Goal: Task Accomplishment & Management: Use online tool/utility

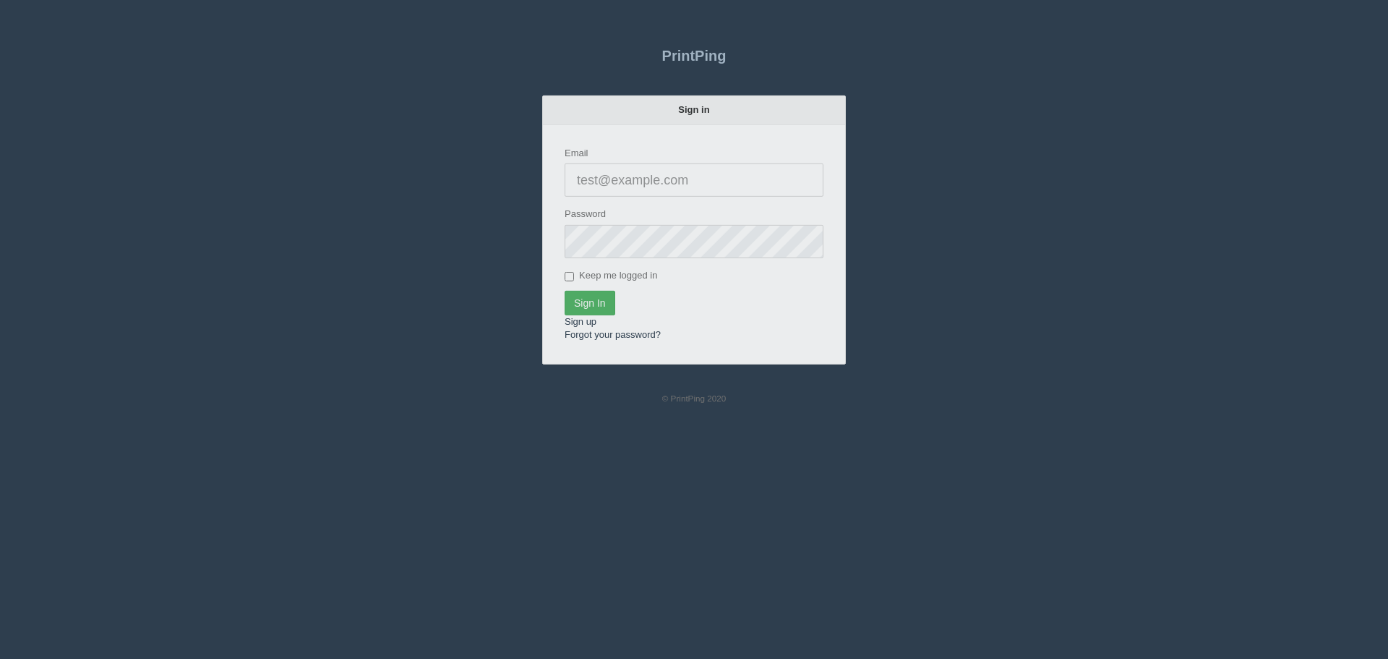
type input "[PERSON_NAME][EMAIL_ADDRESS][DOMAIN_NAME]"
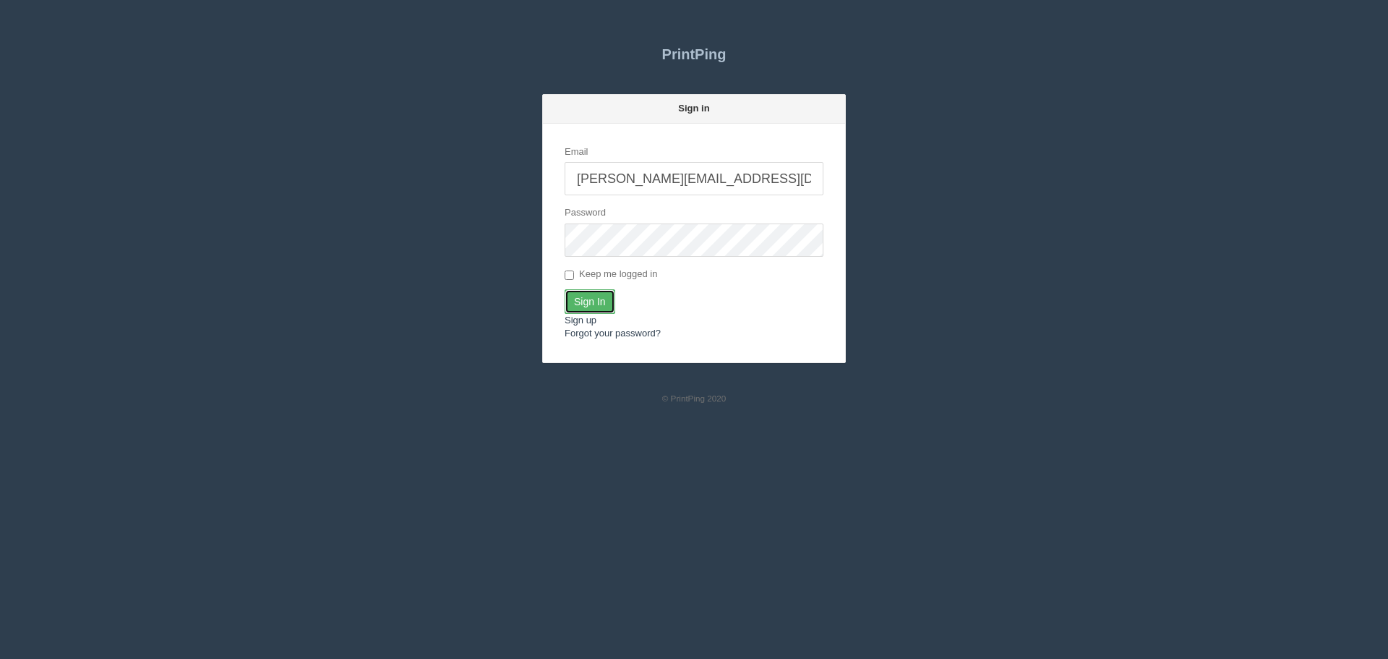
click at [581, 296] on input "Sign In" at bounding box center [590, 301] width 51 height 25
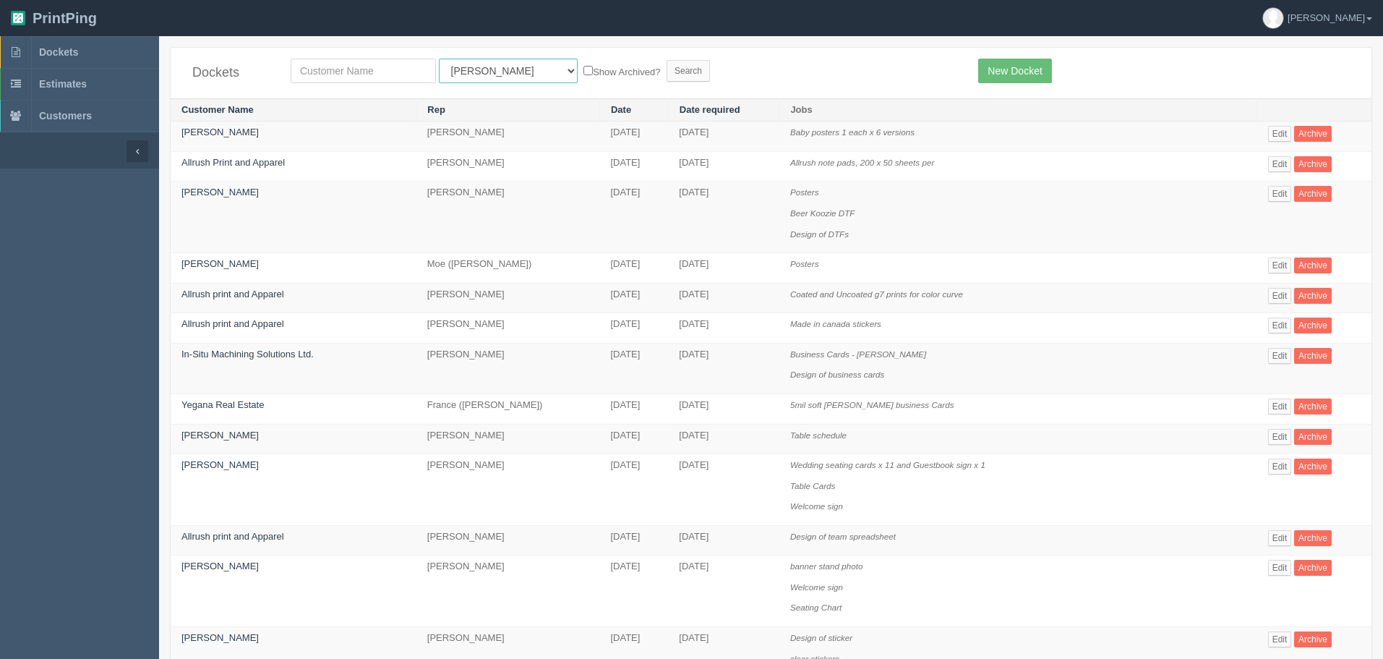
click at [486, 69] on select "All Users [PERSON_NAME] Test 1 [PERSON_NAME] [PERSON_NAME] [PERSON_NAME] France…" at bounding box center [508, 71] width 139 height 25
select select "6"
click at [439, 59] on select "All Users Ali Ali Test 1 Aly Amy Ankit Arif Brandon Dan France Greg Jim Mark Ma…" at bounding box center [508, 71] width 139 height 25
click at [400, 83] on div "Dockets All Users Ali Ali Test 1 Aly Amy Ankit Arif Brandon Dan France Greg Jim…" at bounding box center [771, 73] width 1201 height 51
click at [398, 75] on input "text" at bounding box center [363, 71] width 145 height 25
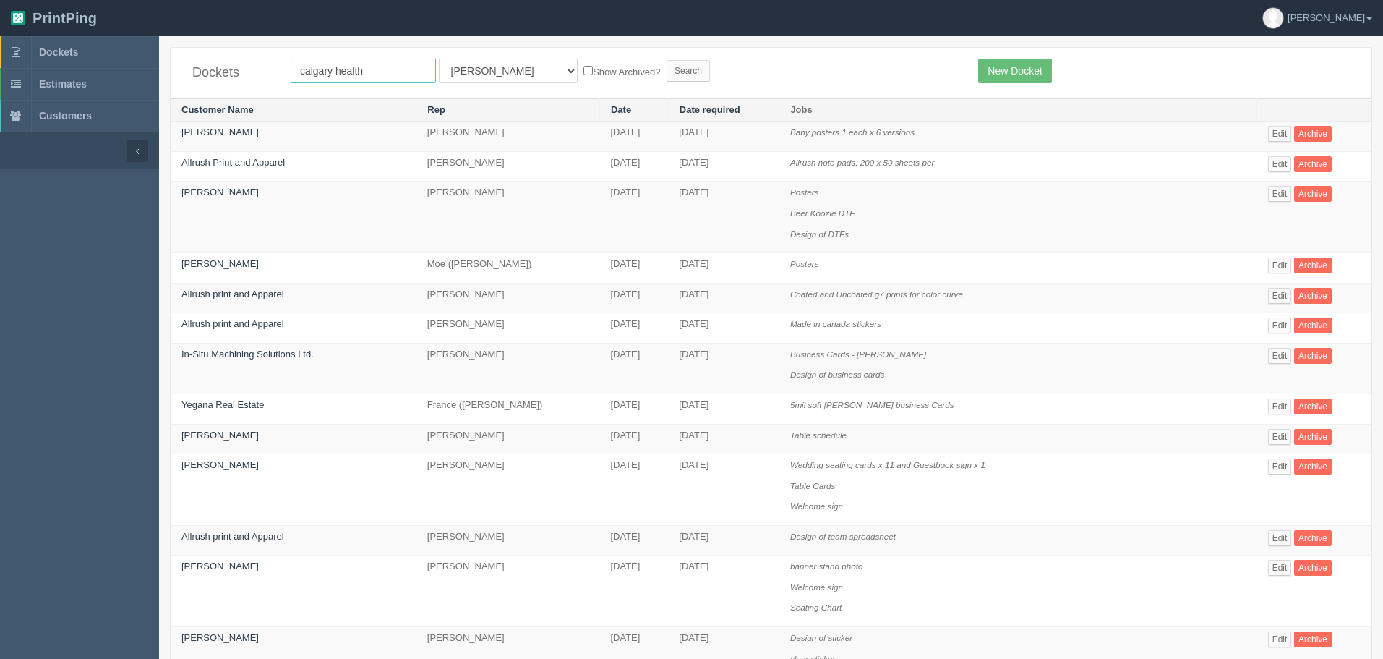
type input "calgary health"
click at [667, 60] on input "Search" at bounding box center [688, 71] width 43 height 22
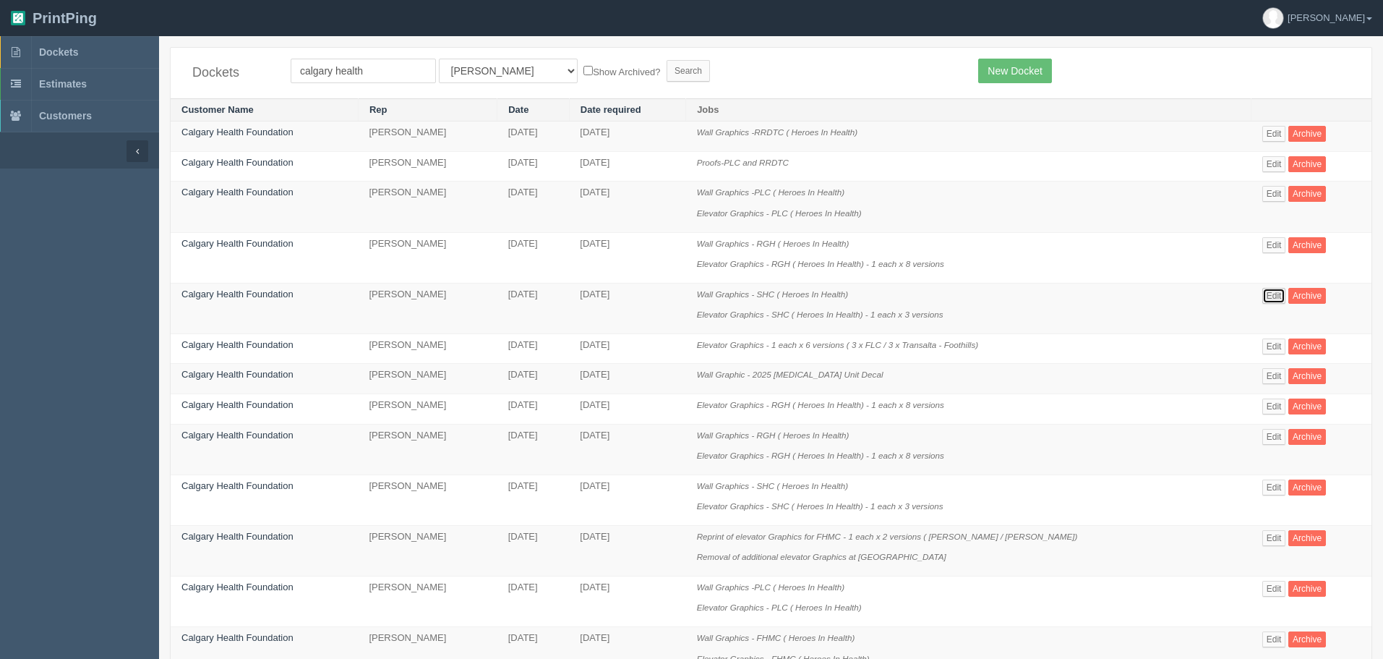
click at [1262, 292] on link "Edit" at bounding box center [1274, 296] width 24 height 16
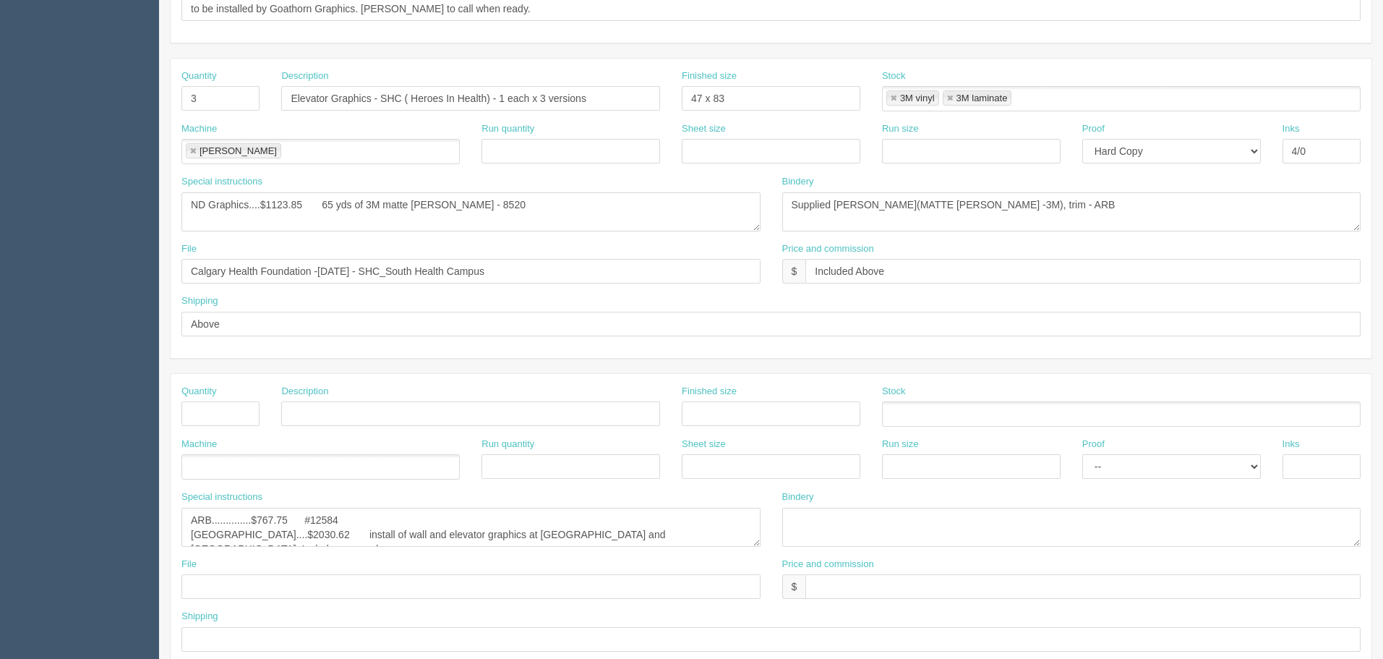
scroll to position [29, 0]
drag, startPoint x: 455, startPoint y: 534, endPoint x: 287, endPoint y: 539, distance: 168.5
click at [287, 539] on textarea "ARB..............$767.75 #12584 Goathorn....$2030.62 install of wall and elevat…" at bounding box center [470, 526] width 579 height 39
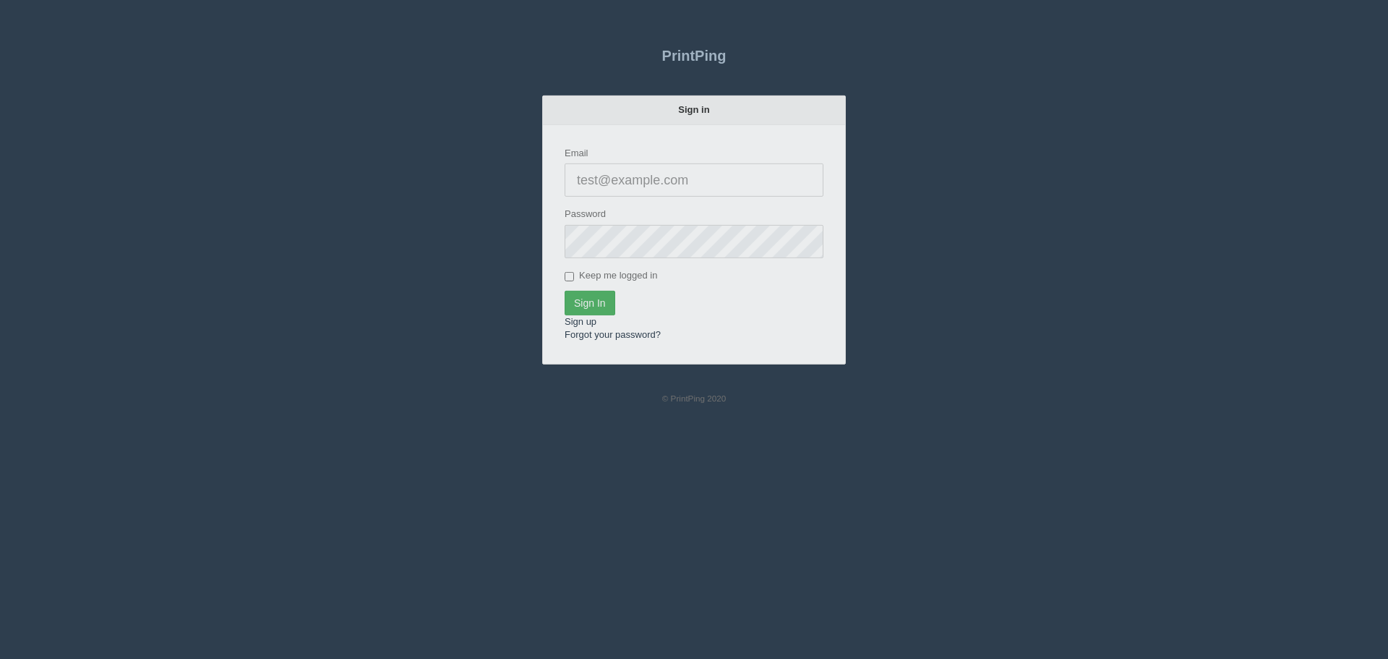
type input "[PERSON_NAME][EMAIL_ADDRESS][DOMAIN_NAME]"
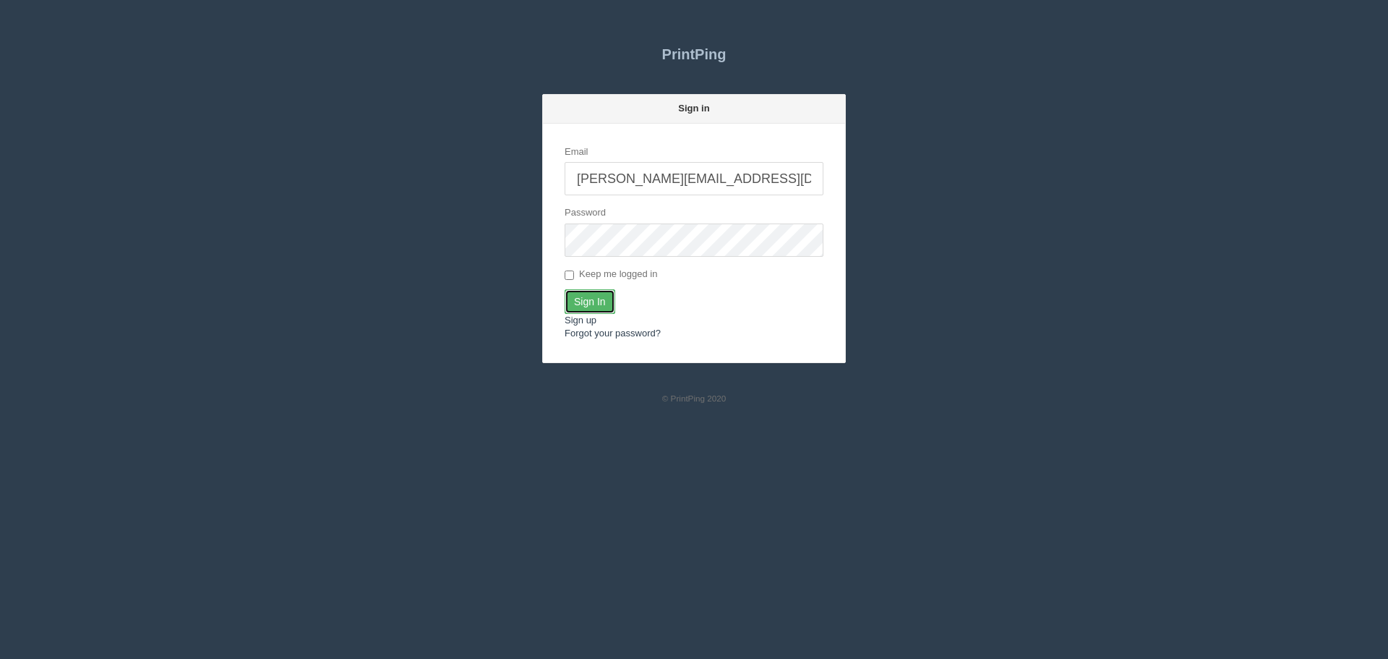
click at [571, 294] on input "Sign In" at bounding box center [590, 301] width 51 height 25
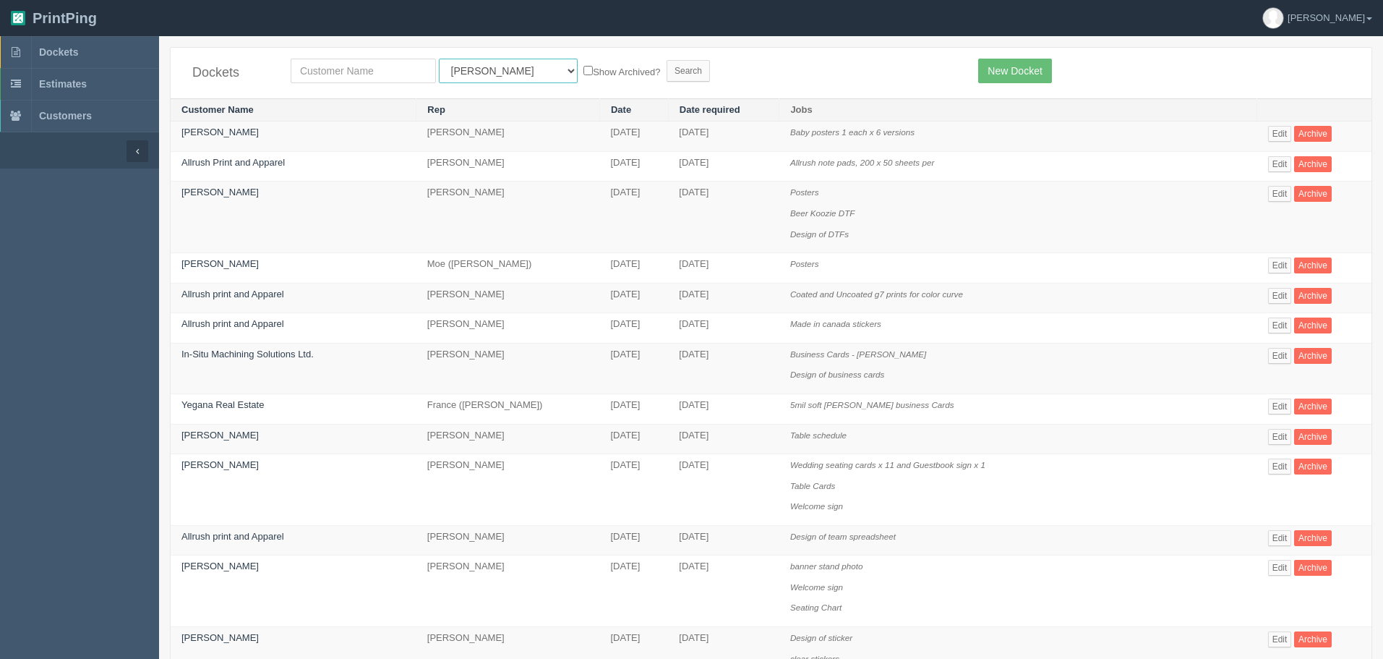
click at [488, 79] on select "All Users Ali Ali Test 1 Aly Amy Ankit Arif Brandon Dan France Greg Jim Mark Ma…" at bounding box center [508, 71] width 139 height 25
select select "8"
click at [439, 59] on select "All Users Ali Ali Test 1 Aly Amy Ankit Arif Brandon Dan France Greg Jim Mark Ma…" at bounding box center [508, 71] width 139 height 25
click at [356, 75] on input "text" at bounding box center [363, 71] width 145 height 25
type input "rachelle"
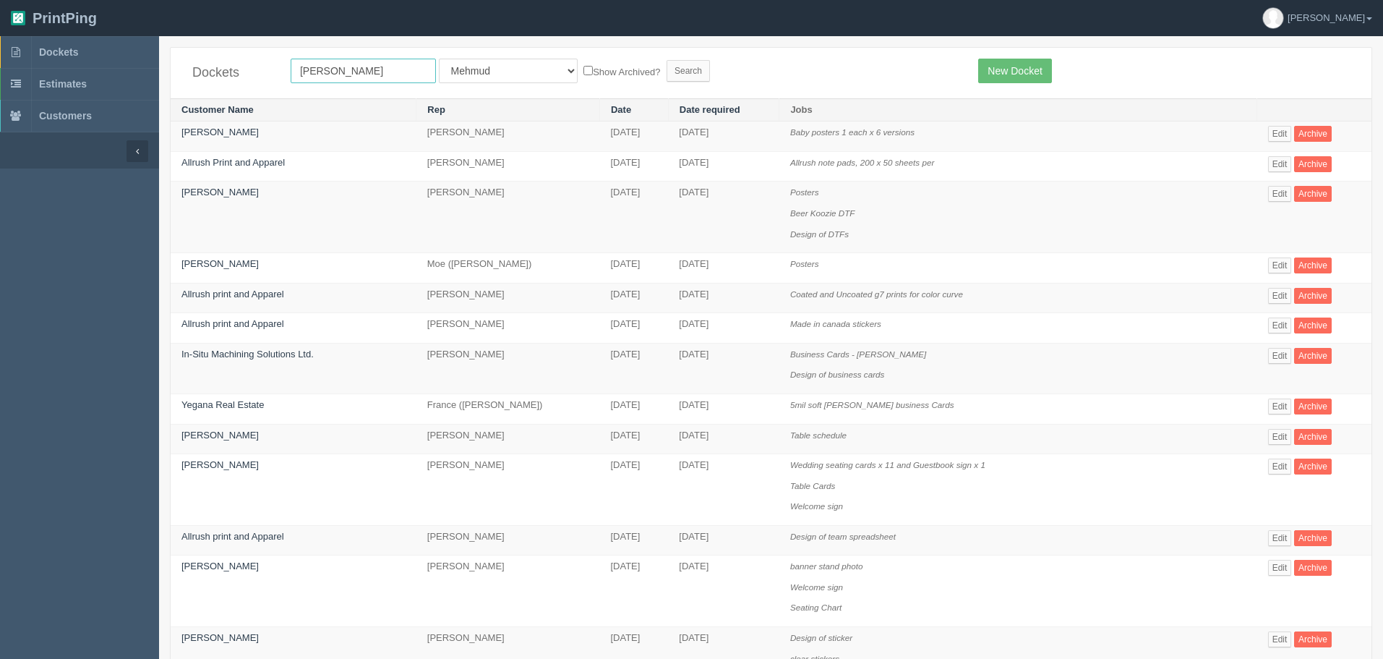
click at [667, 60] on input "Search" at bounding box center [688, 71] width 43 height 22
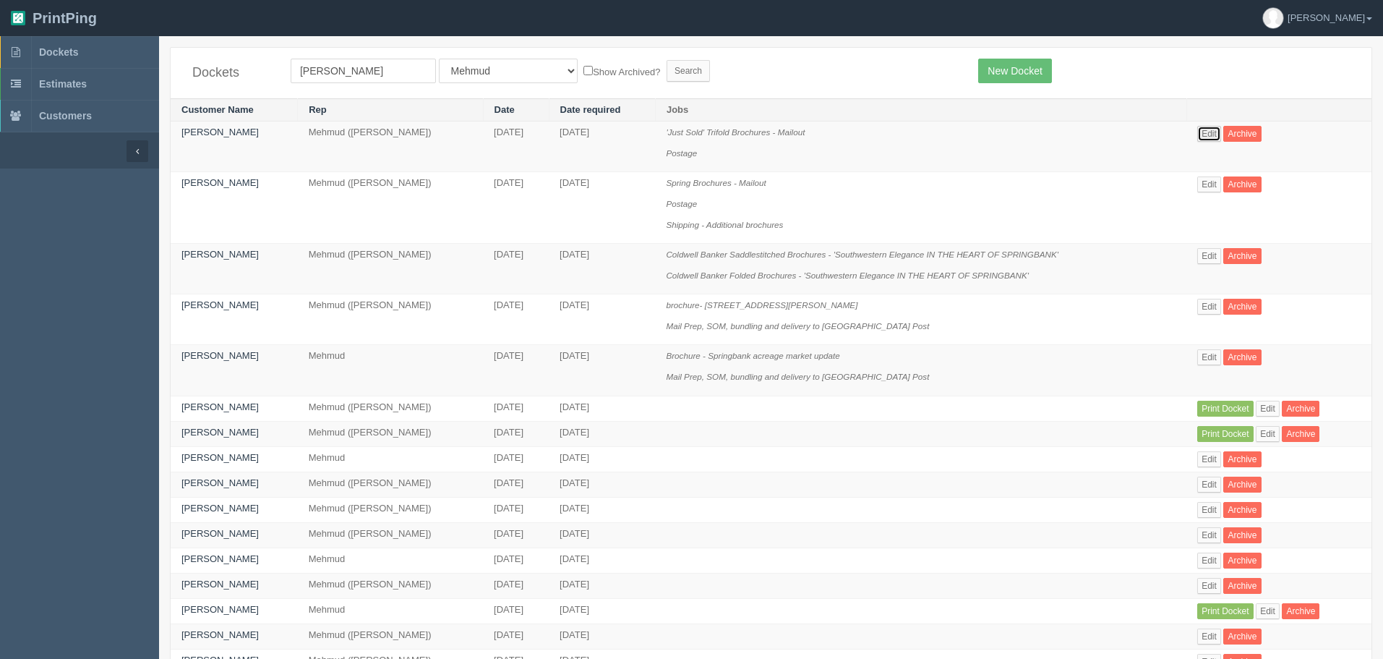
click at [1209, 135] on link "Edit" at bounding box center [1209, 134] width 24 height 16
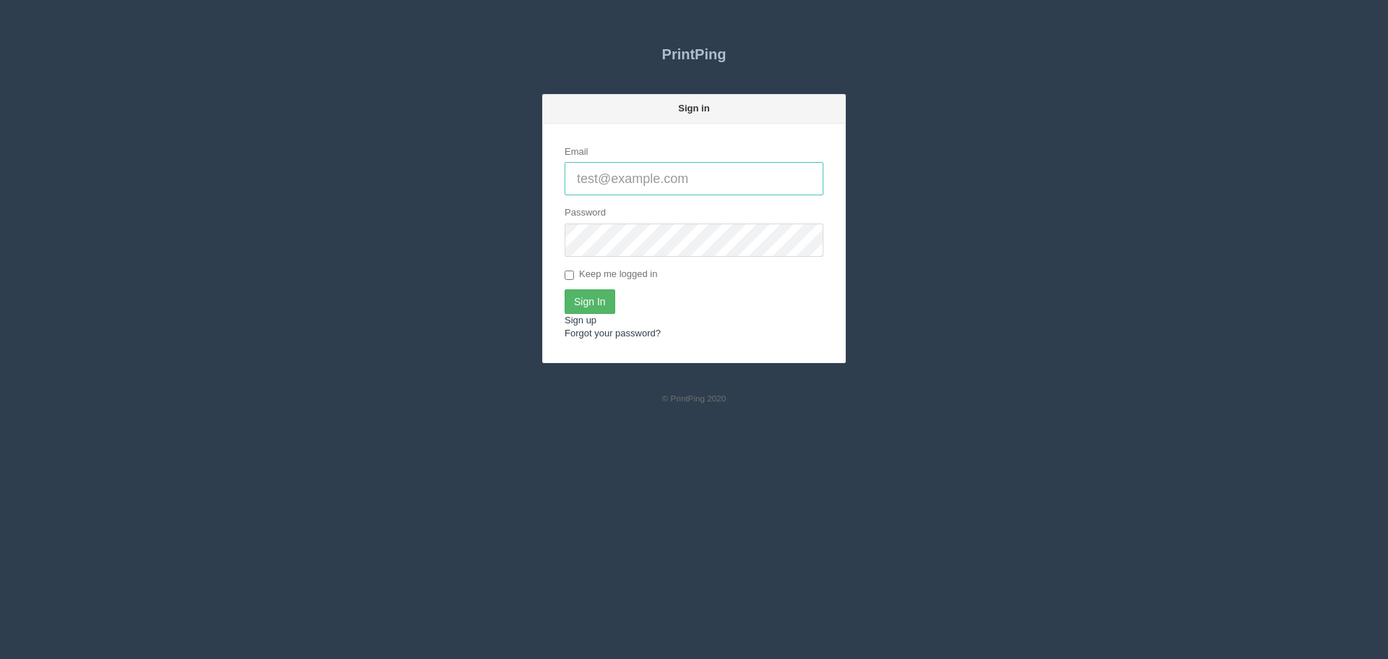
type input "[PERSON_NAME][EMAIL_ADDRESS][DOMAIN_NAME]"
click at [591, 296] on input "Sign In" at bounding box center [590, 301] width 51 height 25
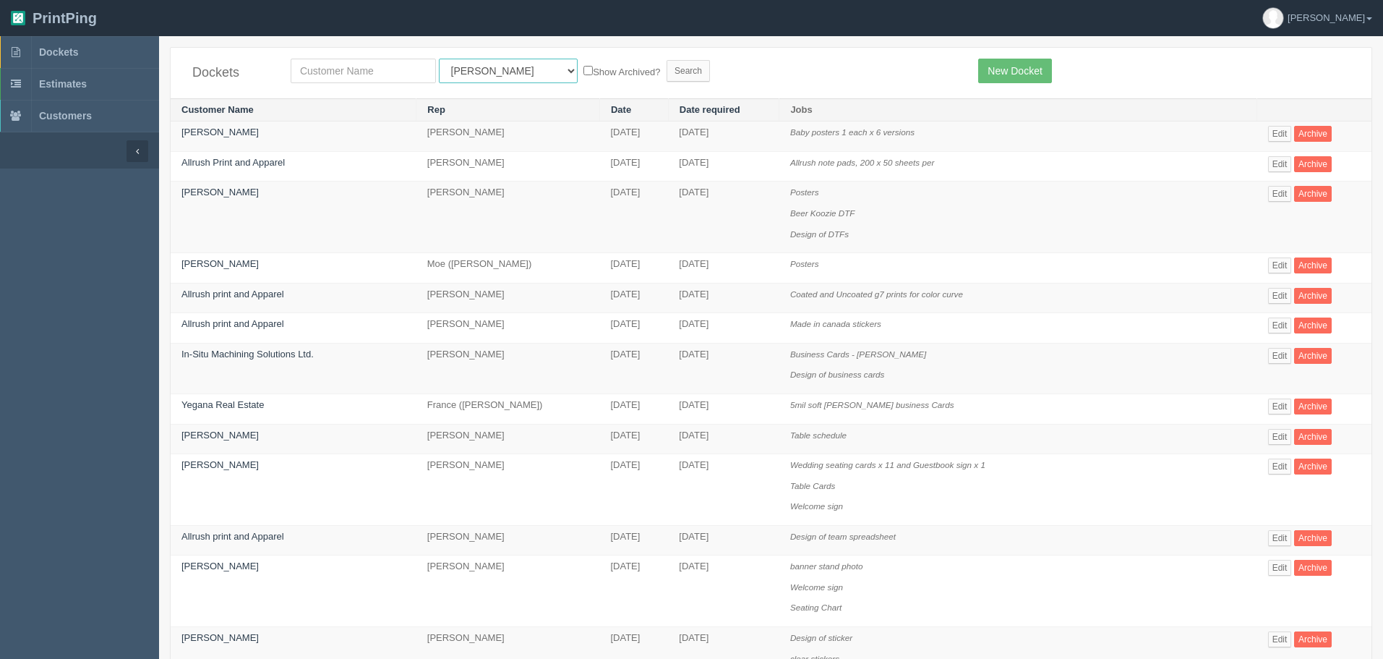
click at [487, 81] on select "All Users Ali Ali Test 1 Aly Amy Ankit Arif Brandon Dan France Greg Jim Mark Ma…" at bounding box center [508, 71] width 139 height 25
select select "8"
click at [439, 59] on select "All Users Ali Ali Test 1 Aly Amy Ankit Arif Brandon Dan France Greg Jim Mark Ma…" at bounding box center [508, 71] width 139 height 25
click at [384, 70] on input "text" at bounding box center [363, 71] width 145 height 25
type input "Calgary Airport"
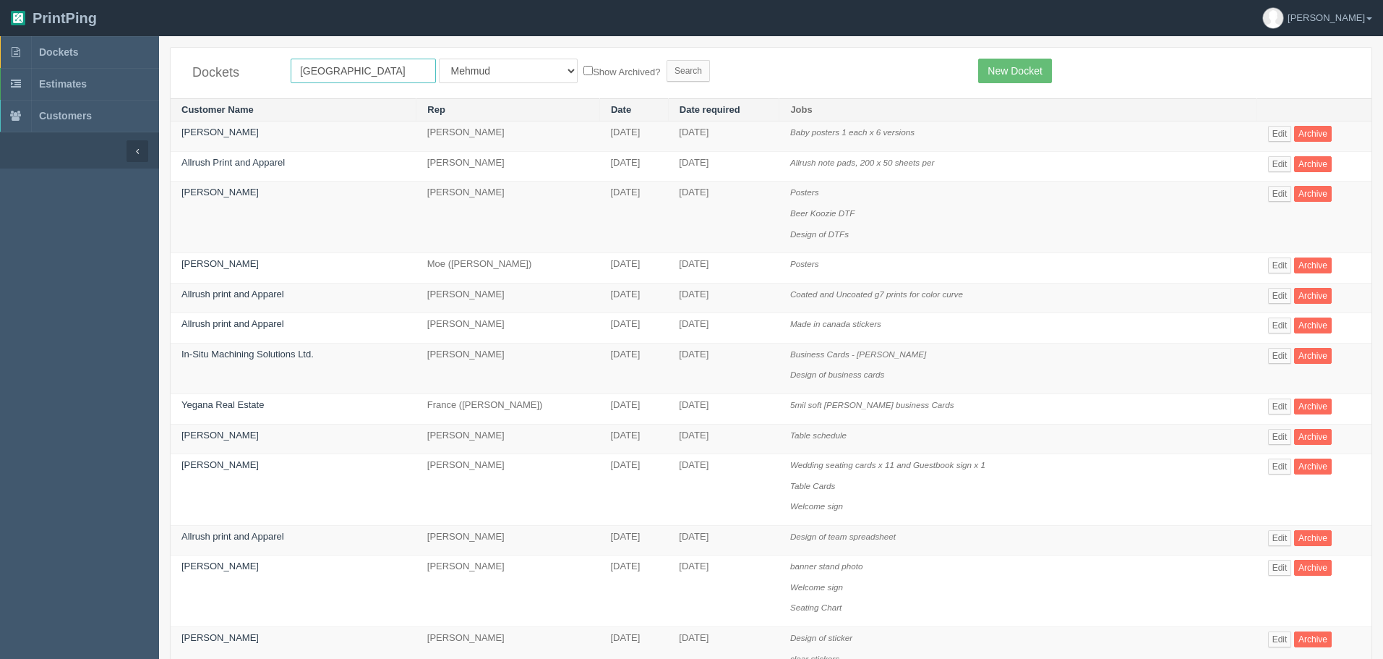
click at [667, 60] on input "Search" at bounding box center [688, 71] width 43 height 22
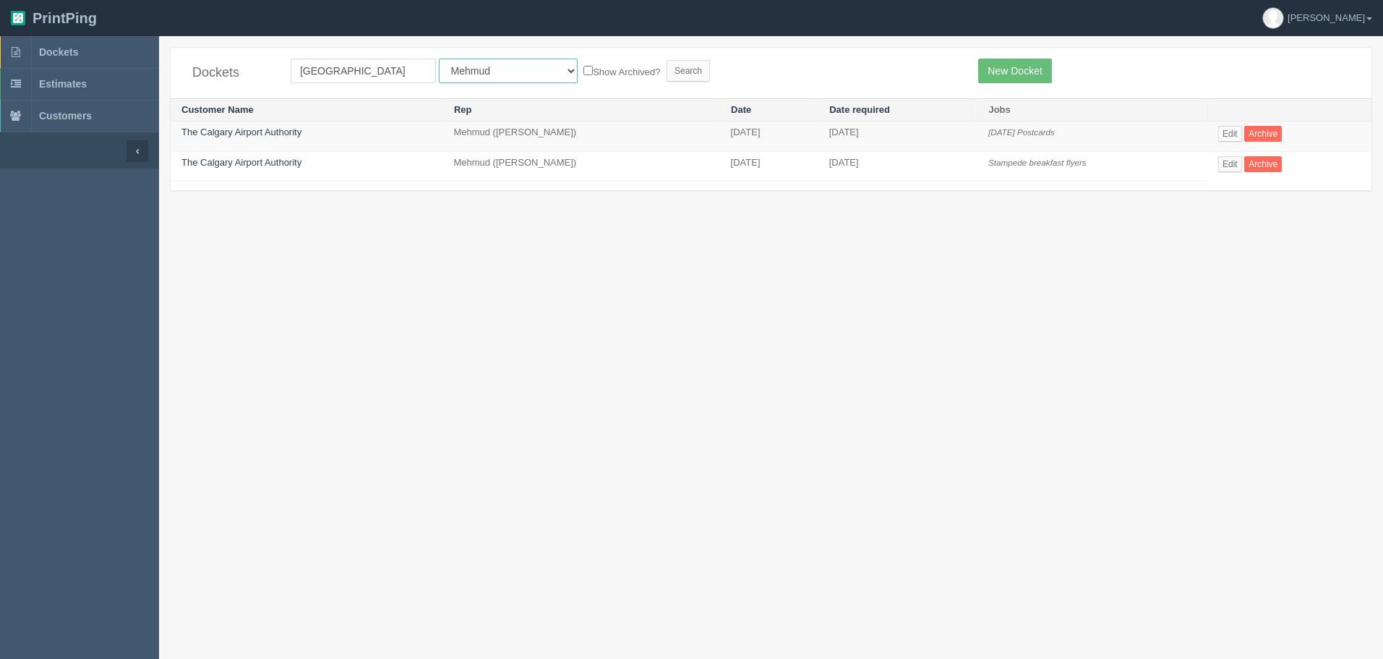
click at [477, 69] on select "All Users [PERSON_NAME] Test 1 [PERSON_NAME] [PERSON_NAME] [PERSON_NAME] France…" at bounding box center [508, 71] width 139 height 25
select select "46"
click at [439, 59] on select "All Users [PERSON_NAME] Test 1 [PERSON_NAME] [PERSON_NAME] [PERSON_NAME] France…" at bounding box center [508, 71] width 139 height 25
click at [667, 72] on input "Search" at bounding box center [688, 71] width 43 height 22
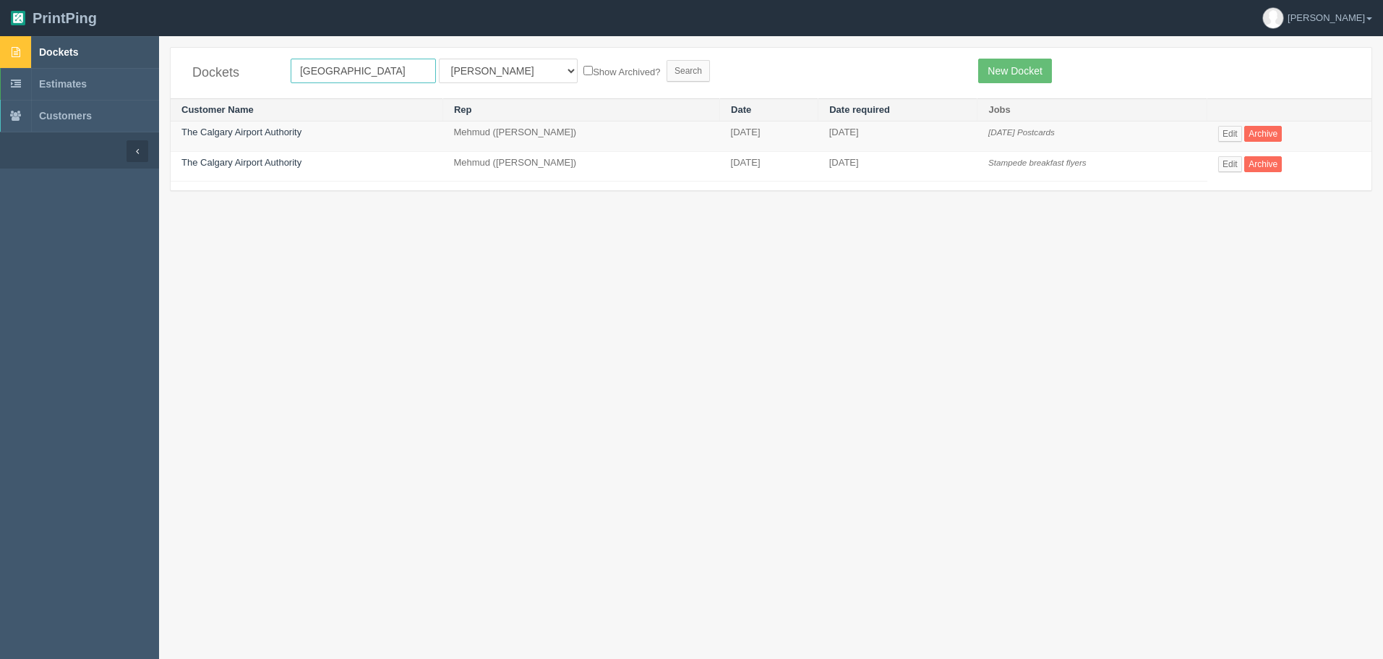
drag, startPoint x: 376, startPoint y: 68, endPoint x: 145, endPoint y: 64, distance: 230.6
click at [145, 64] on section "Dockets Estimates Customers" at bounding box center [691, 365] width 1383 height 659
type input "YYC"
click at [667, 60] on input "Search" at bounding box center [688, 71] width 43 height 22
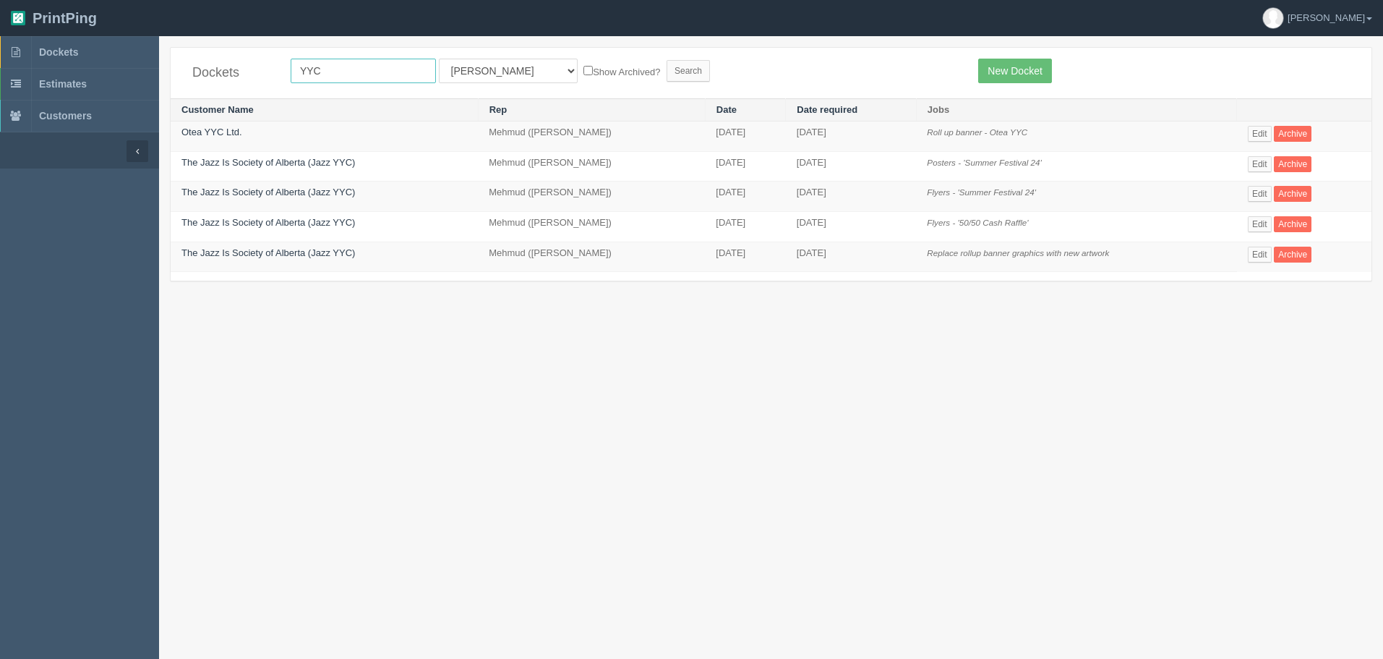
drag, startPoint x: 324, startPoint y: 74, endPoint x: 206, endPoint y: 69, distance: 117.9
click at [206, 69] on div "Dockets YYC All Users [PERSON_NAME] Test 1 [PERSON_NAME] [PERSON_NAME] [PERSON_…" at bounding box center [771, 73] width 1201 height 51
click at [667, 67] on input "Search" at bounding box center [688, 71] width 43 height 22
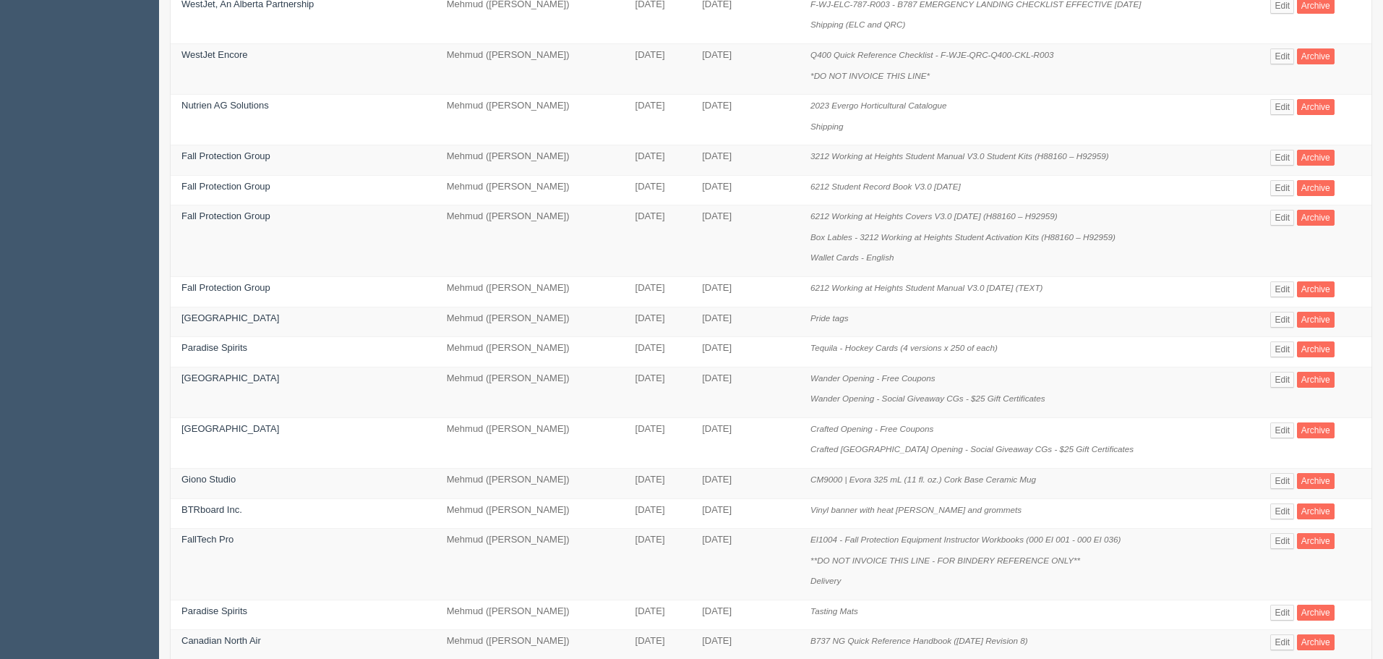
scroll to position [361, 0]
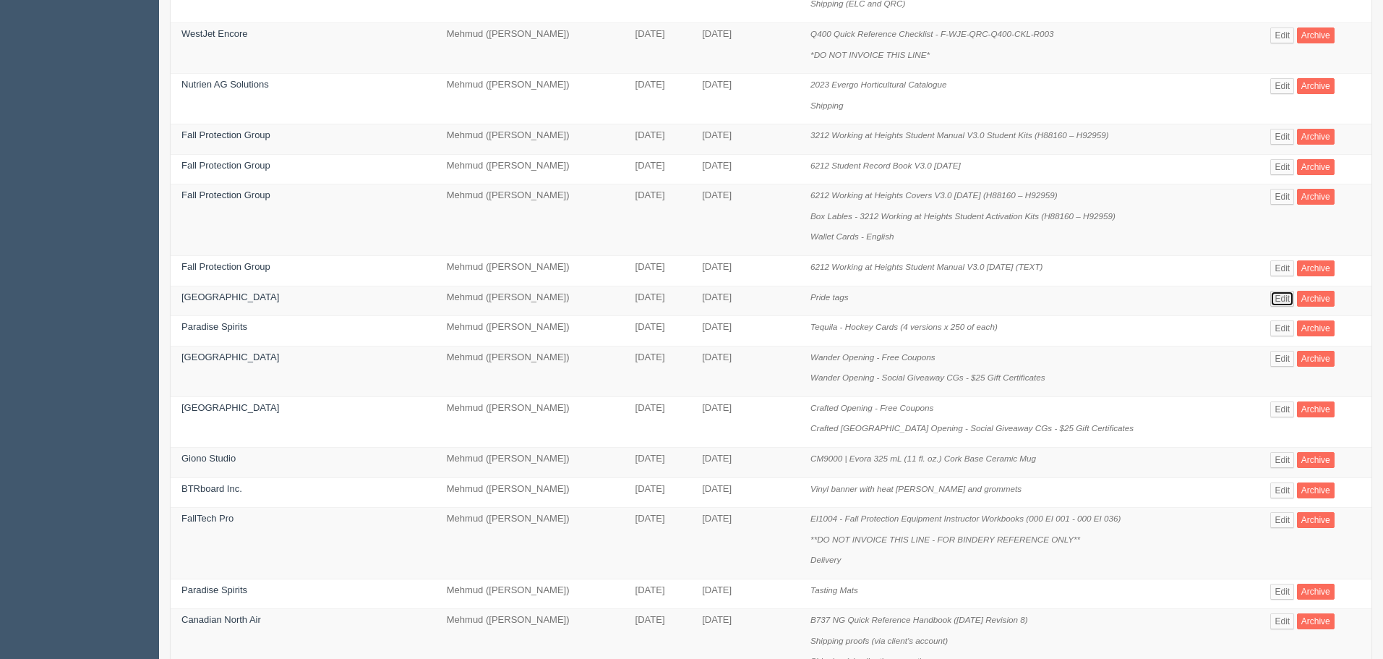
click at [1270, 295] on link "Edit" at bounding box center [1282, 299] width 24 height 16
